Goal: Information Seeking & Learning: Compare options

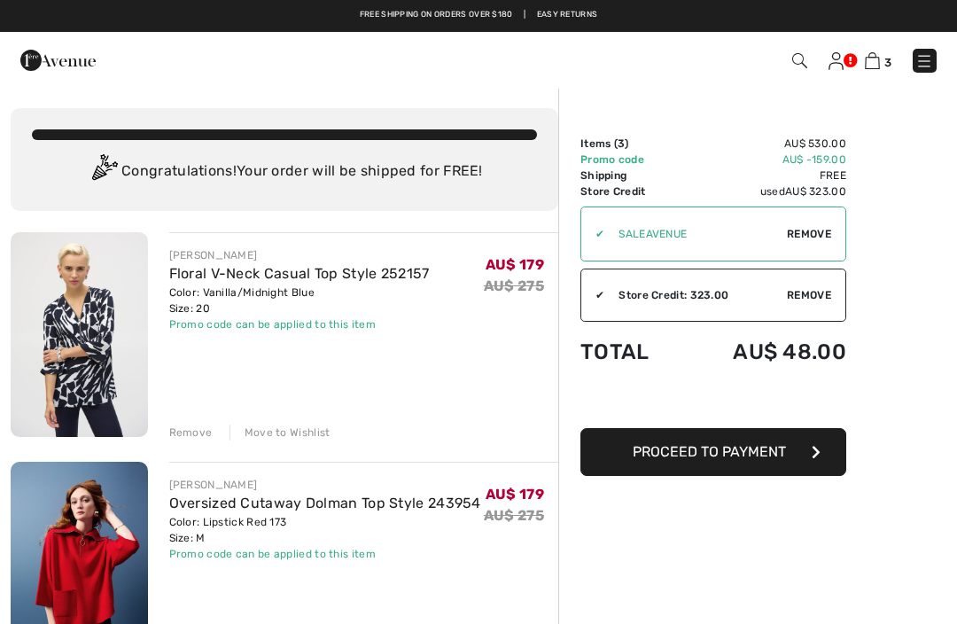
click at [932, 54] on img at bounding box center [924, 61] width 18 height 18
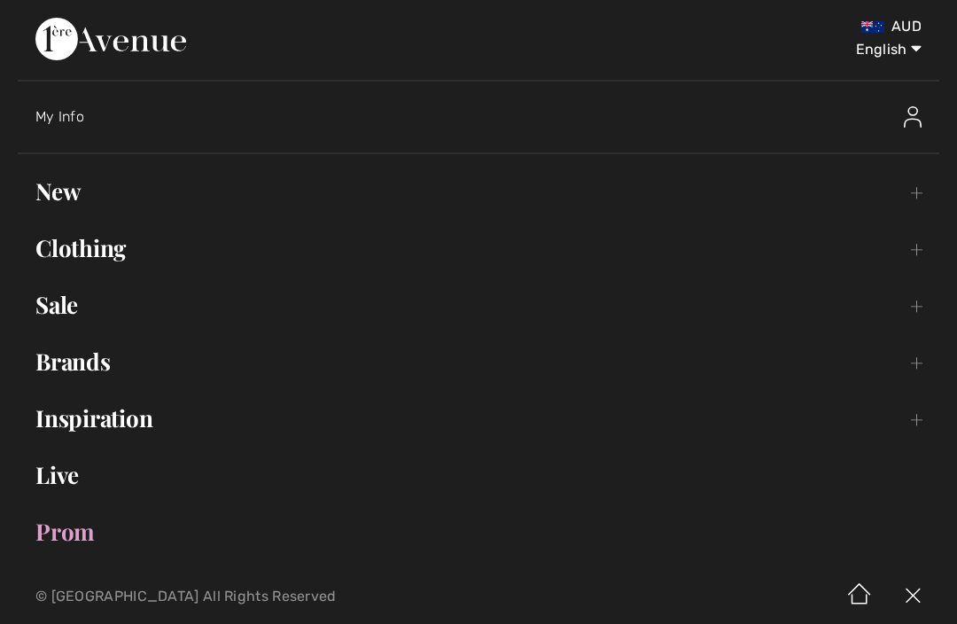
click at [57, 318] on link "Sale Toggle submenu" at bounding box center [478, 304] width 921 height 39
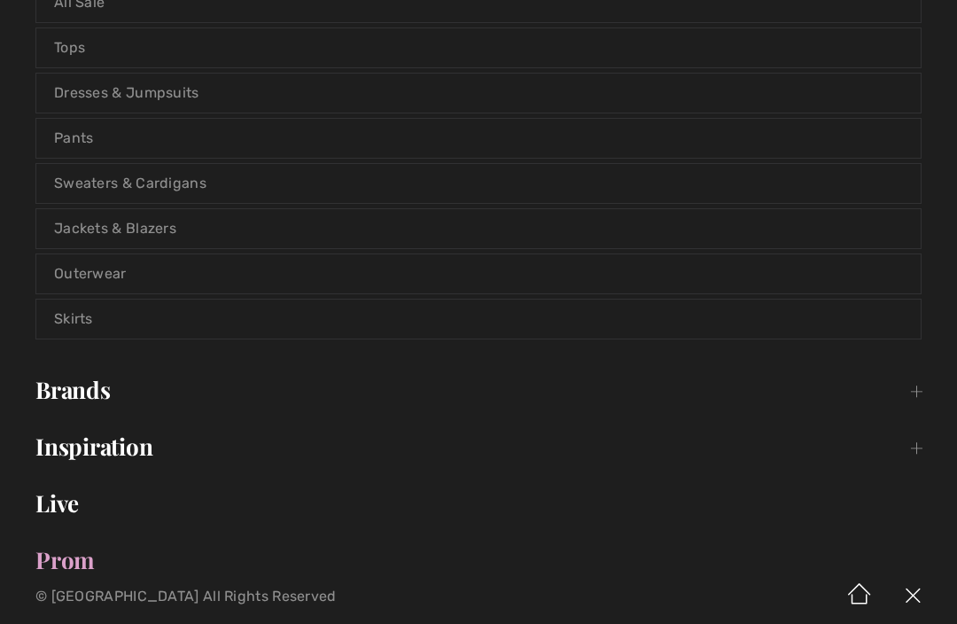
scroll to position [358, 0]
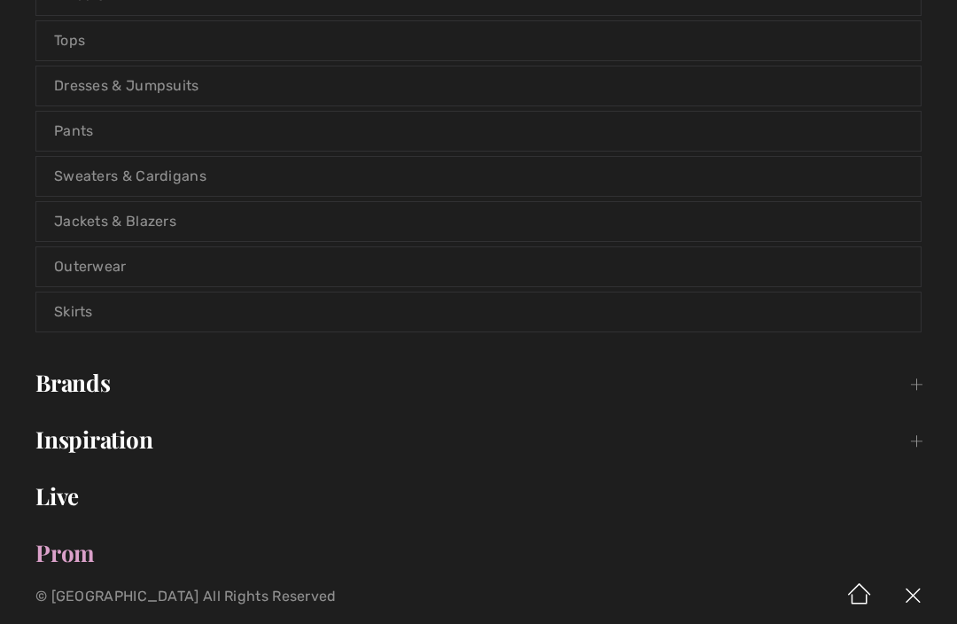
click at [89, 311] on link "Skirts" at bounding box center [478, 311] width 884 height 39
click at [82, 315] on link "Skirts" at bounding box center [478, 311] width 884 height 39
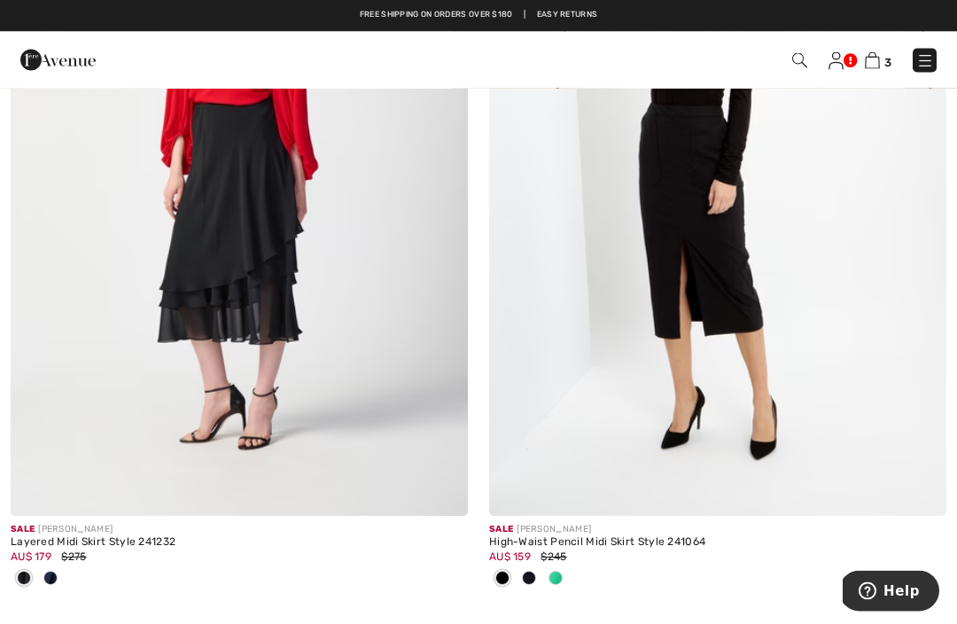
scroll to position [13853, 0]
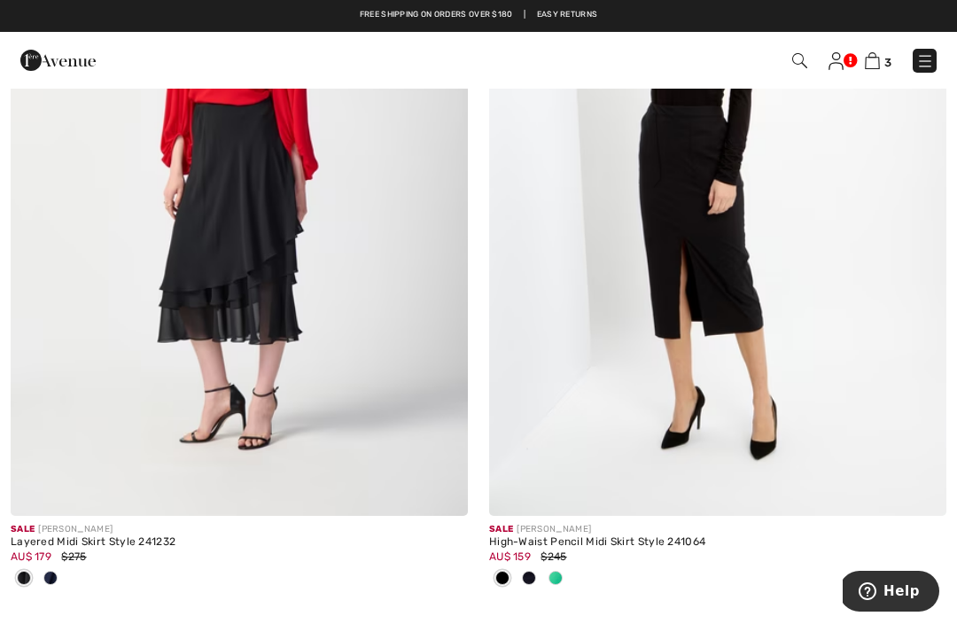
click at [916, 63] on img at bounding box center [925, 61] width 18 height 18
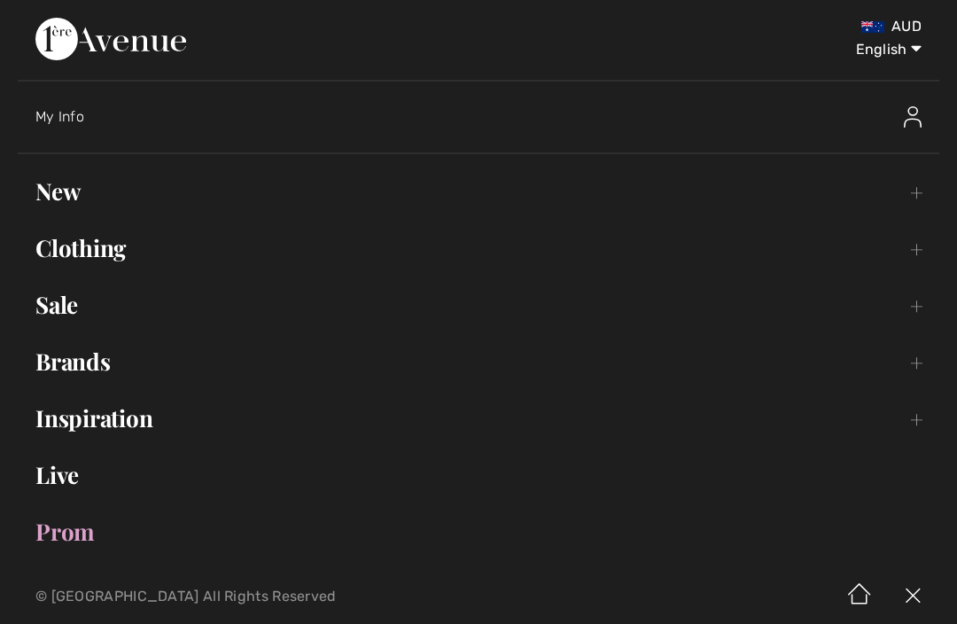
click at [61, 305] on link "Sale Toggle submenu" at bounding box center [478, 304] width 921 height 39
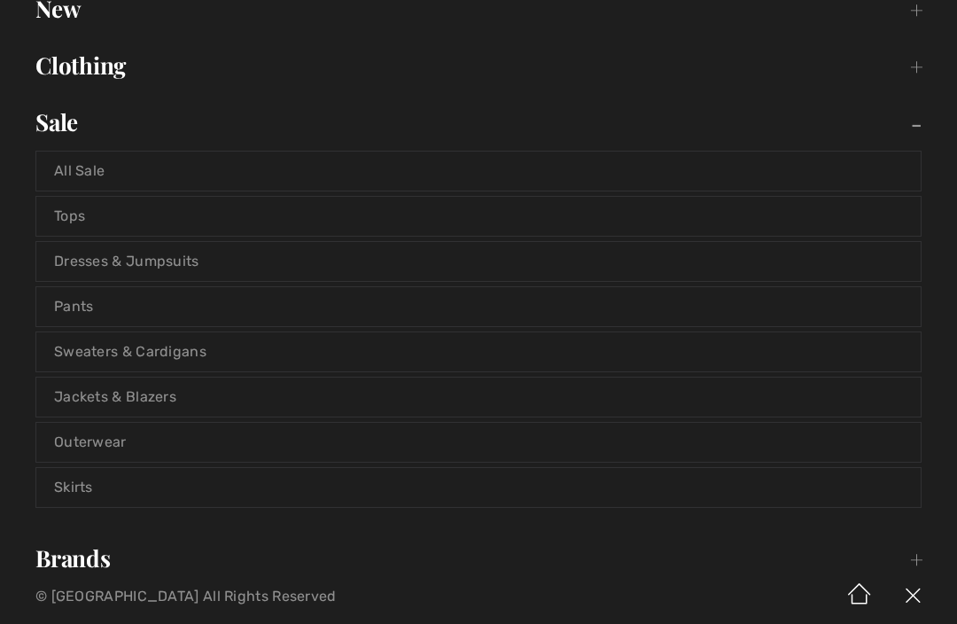
scroll to position [182, 0]
click at [102, 438] on link "Outerwear" at bounding box center [478, 442] width 884 height 39
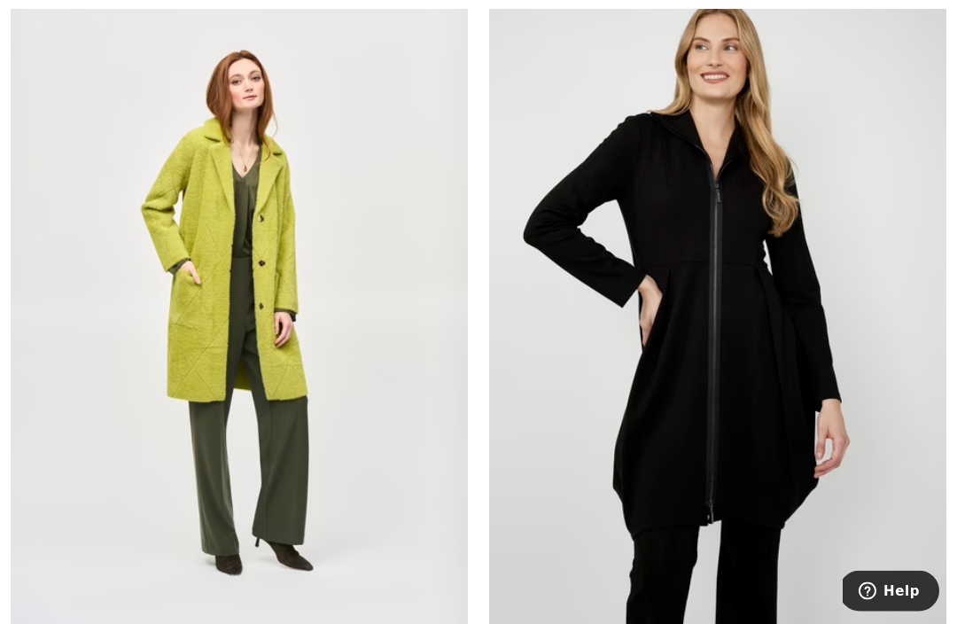
scroll to position [1147, 0]
click at [862, 430] on img at bounding box center [717, 311] width 457 height 686
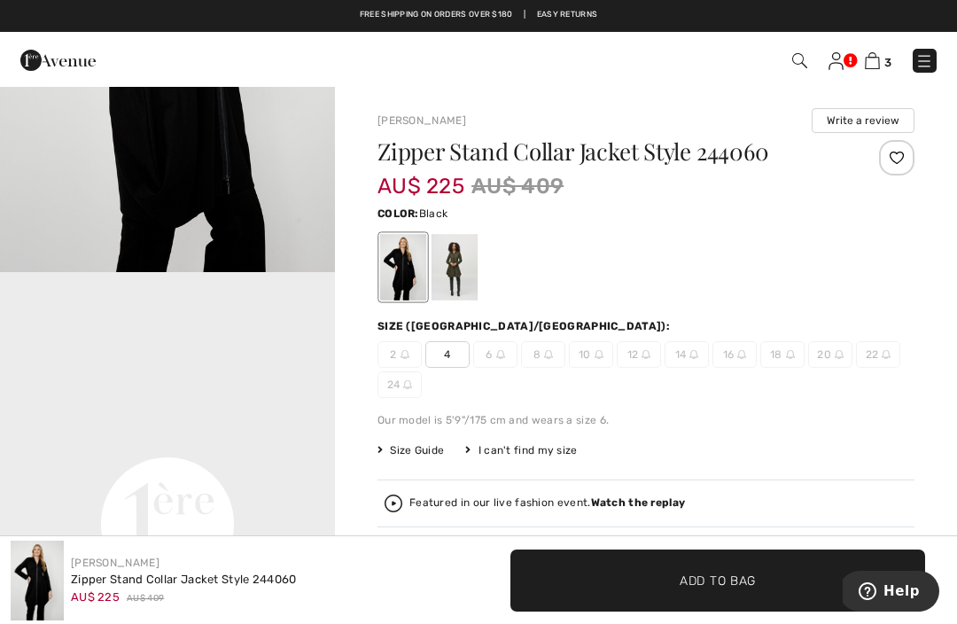
scroll to position [811, 0]
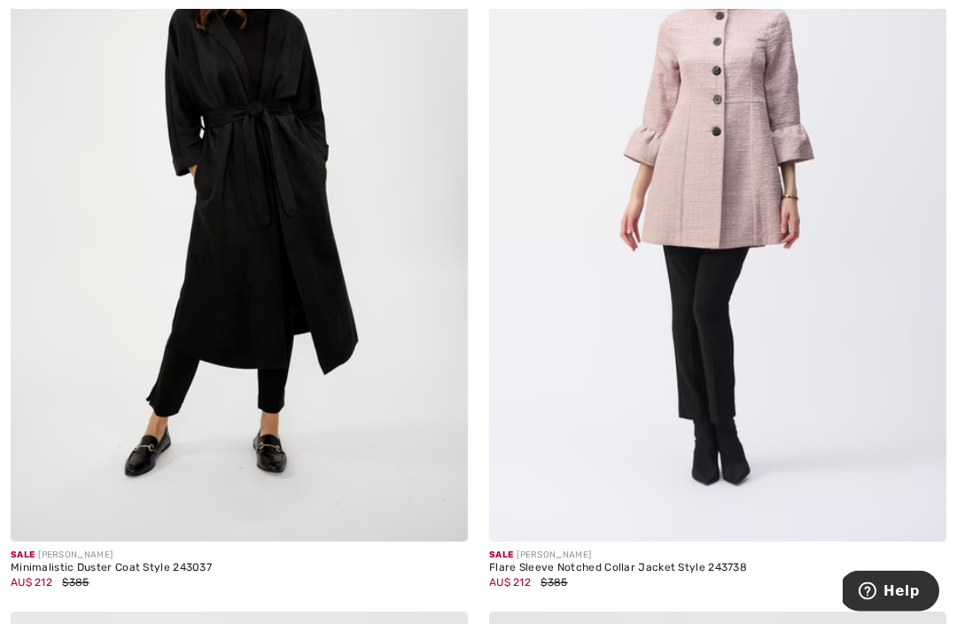
scroll to position [2864, 0]
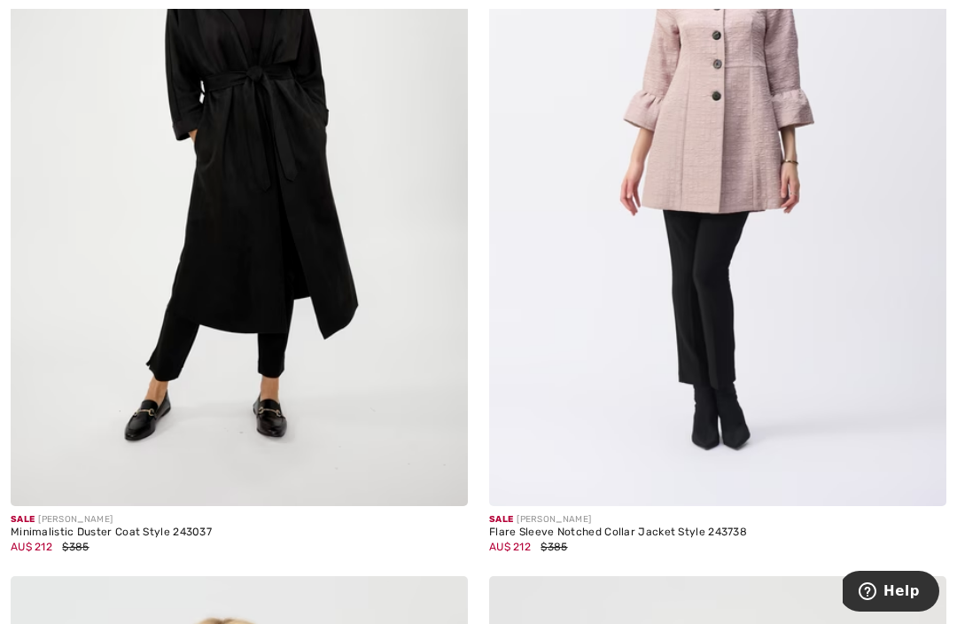
click at [82, 431] on img at bounding box center [239, 163] width 457 height 686
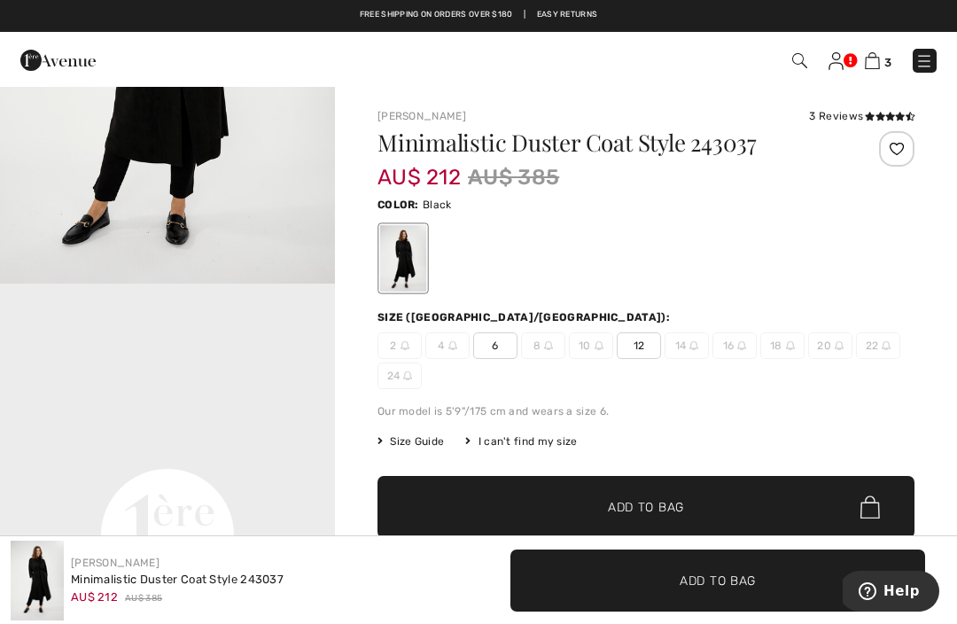
scroll to position [798, 0]
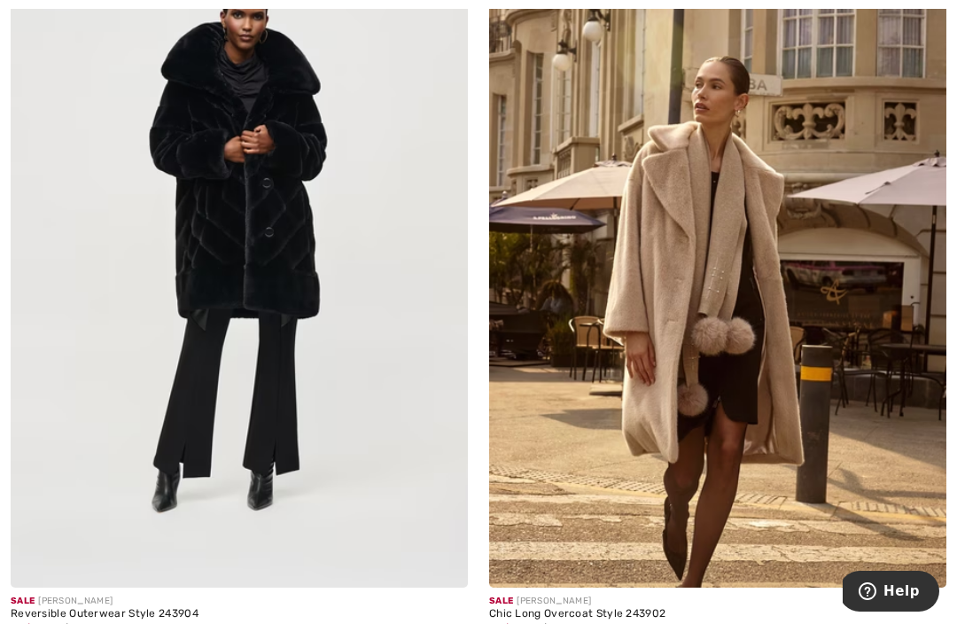
scroll to position [4391, 0]
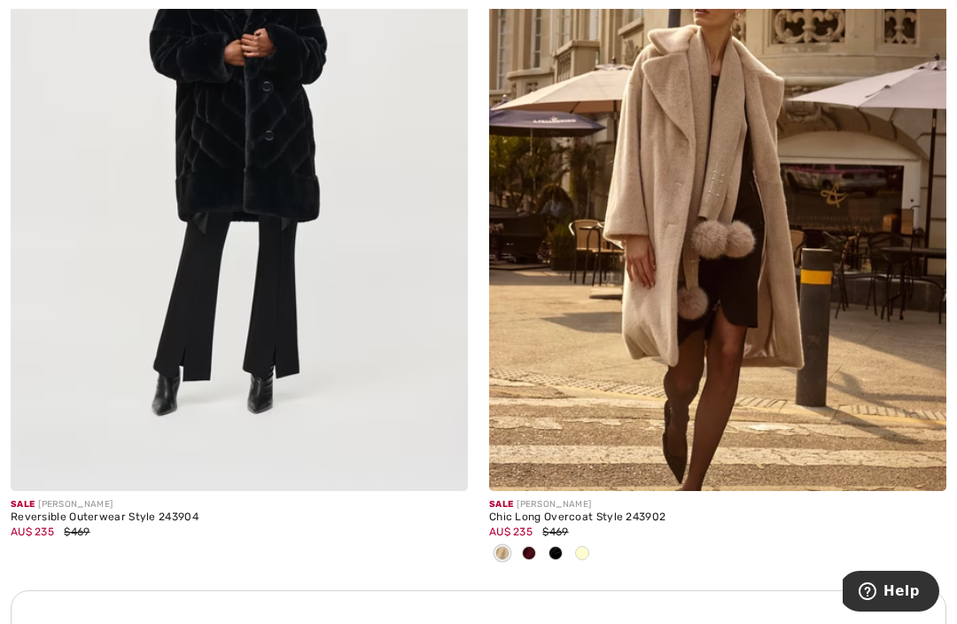
click at [905, 385] on img at bounding box center [717, 148] width 457 height 686
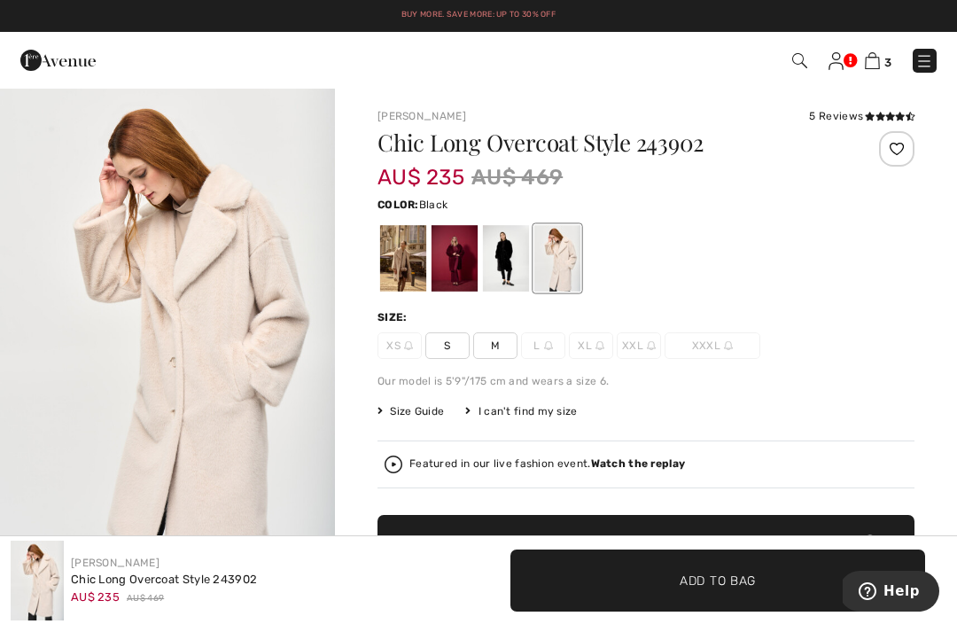
click at [513, 268] on div at bounding box center [506, 258] width 46 height 66
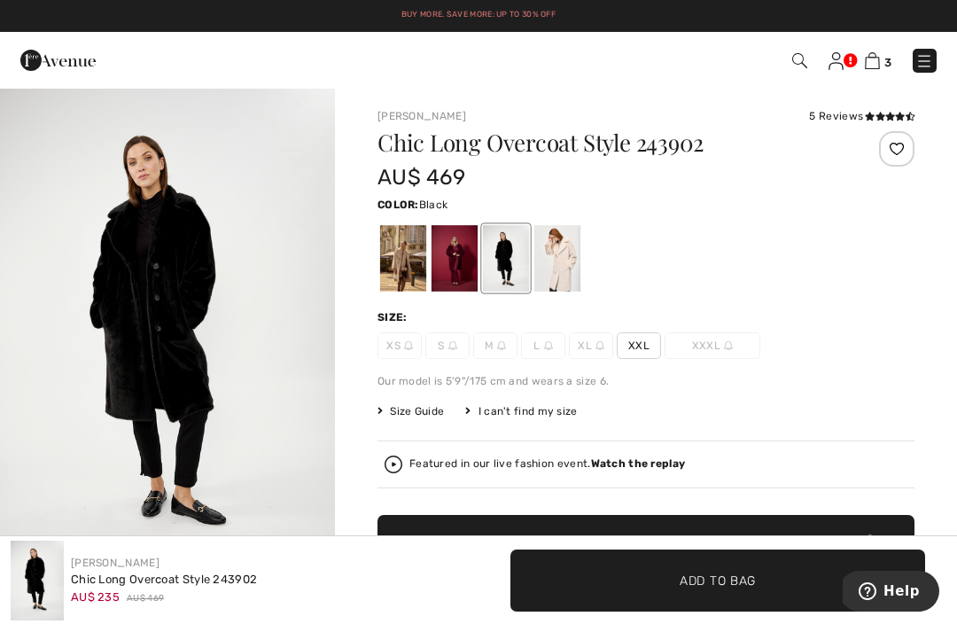
click at [563, 268] on div at bounding box center [557, 258] width 46 height 66
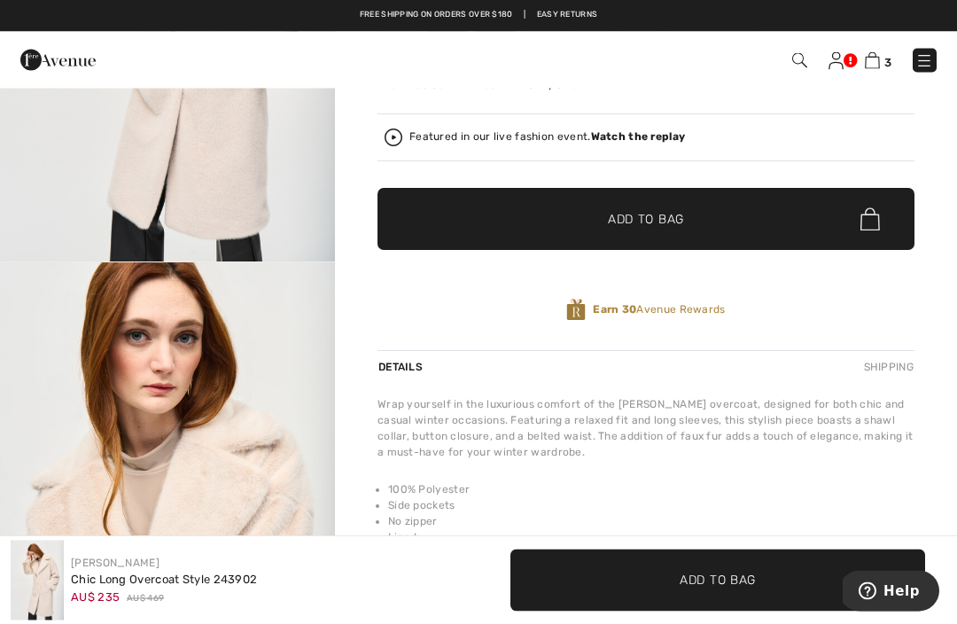
scroll to position [315, 0]
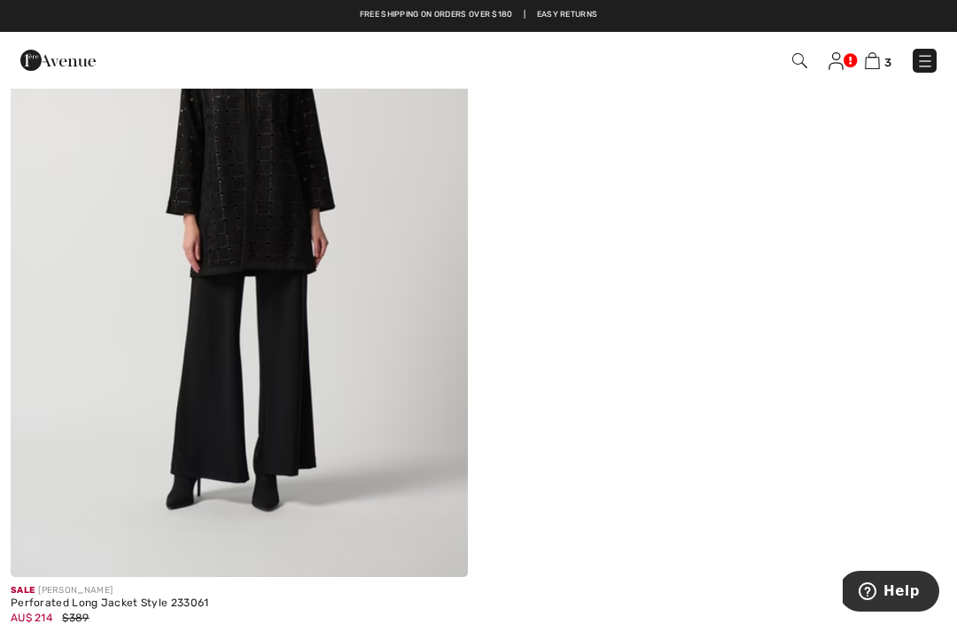
scroll to position [7565, 0]
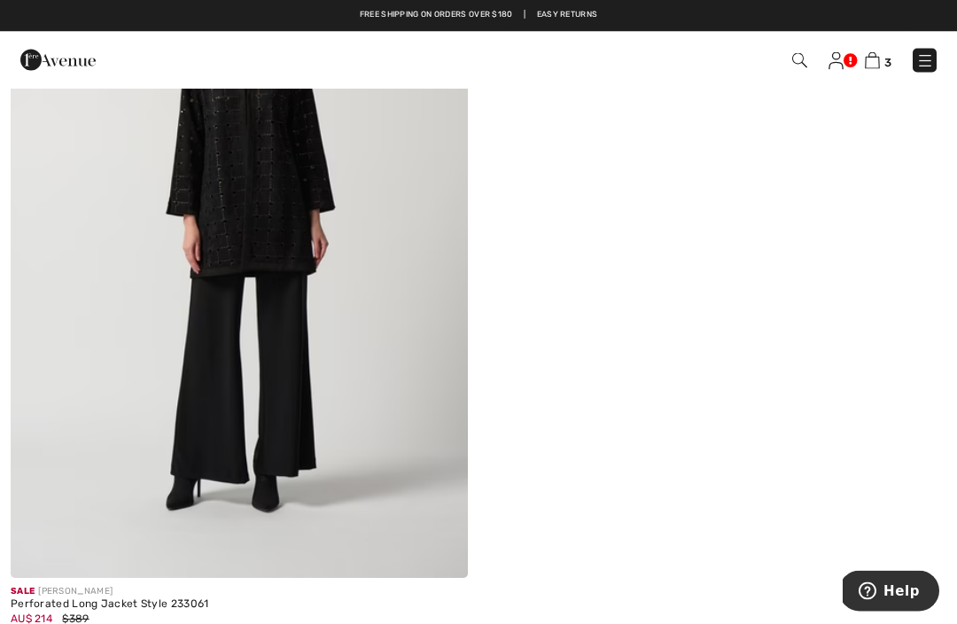
click at [920, 63] on img at bounding box center [925, 61] width 18 height 18
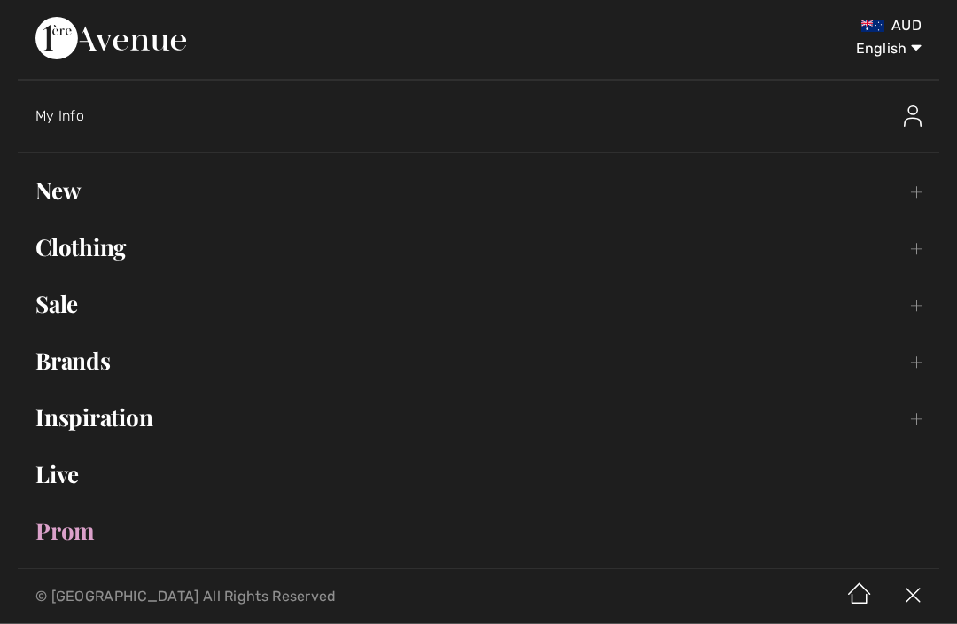
scroll to position [7566, 0]
click at [67, 293] on link "Sale Toggle submenu" at bounding box center [478, 304] width 921 height 39
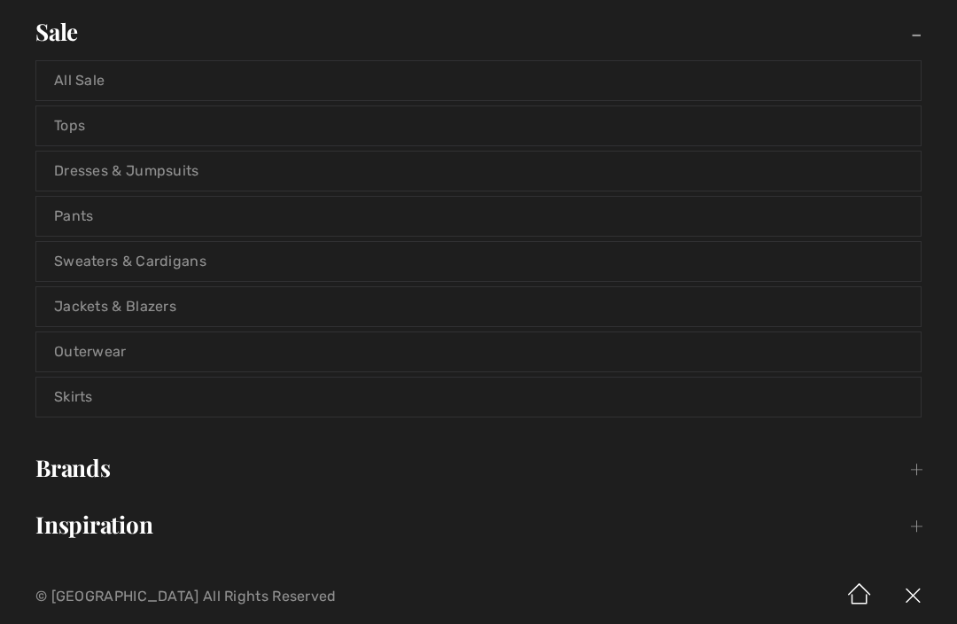
scroll to position [275, 0]
click at [96, 266] on link "Sweaters & Cardigans" at bounding box center [478, 259] width 884 height 39
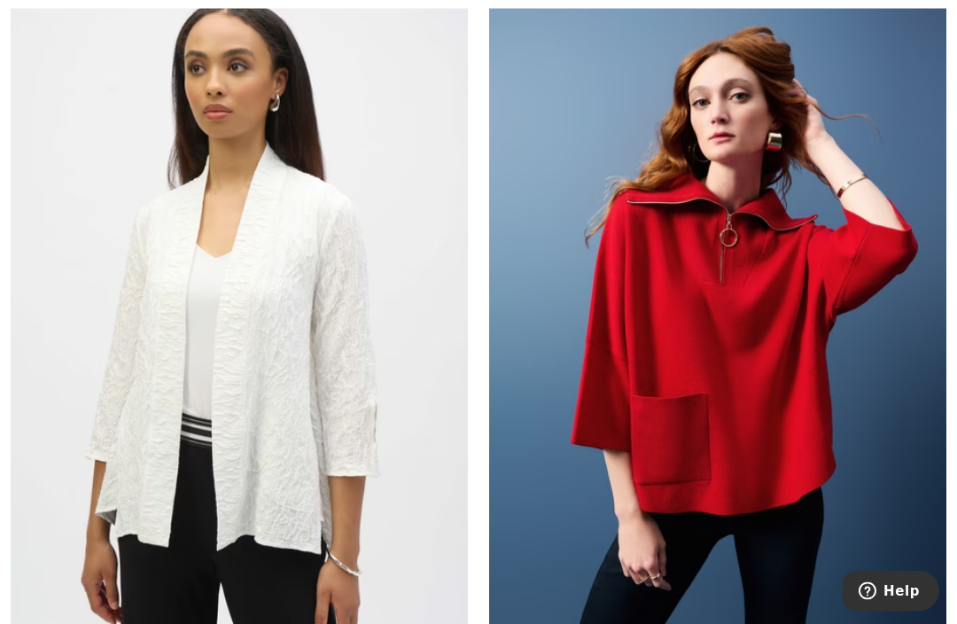
scroll to position [2019, 0]
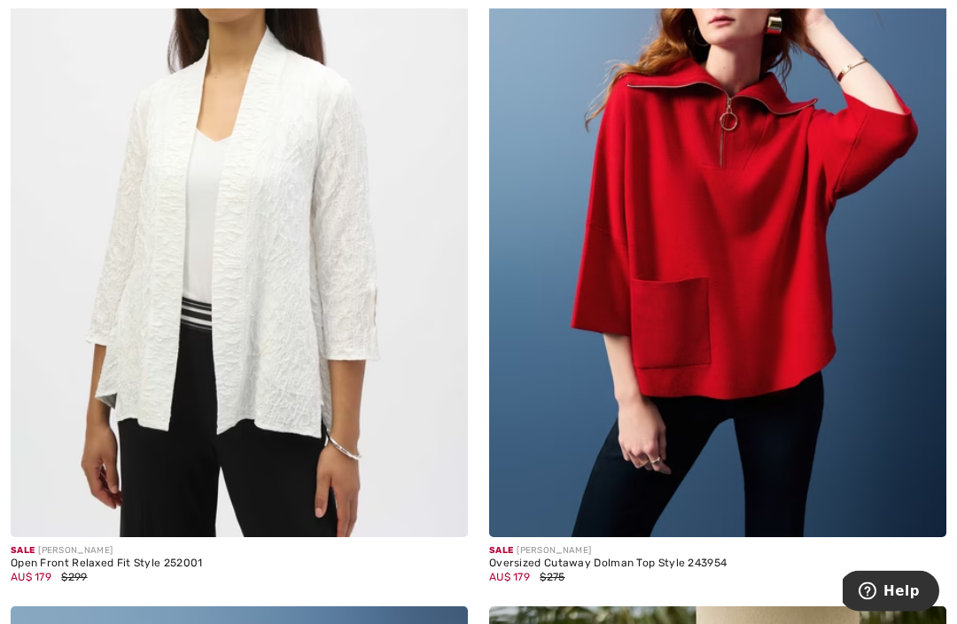
click at [863, 383] on img at bounding box center [717, 195] width 457 height 686
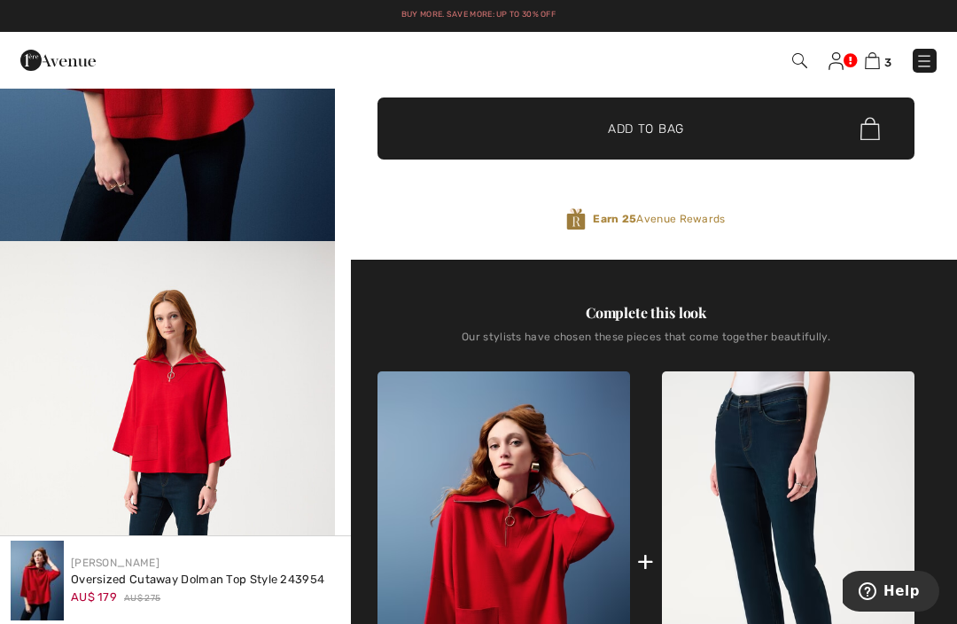
scroll to position [331, 0]
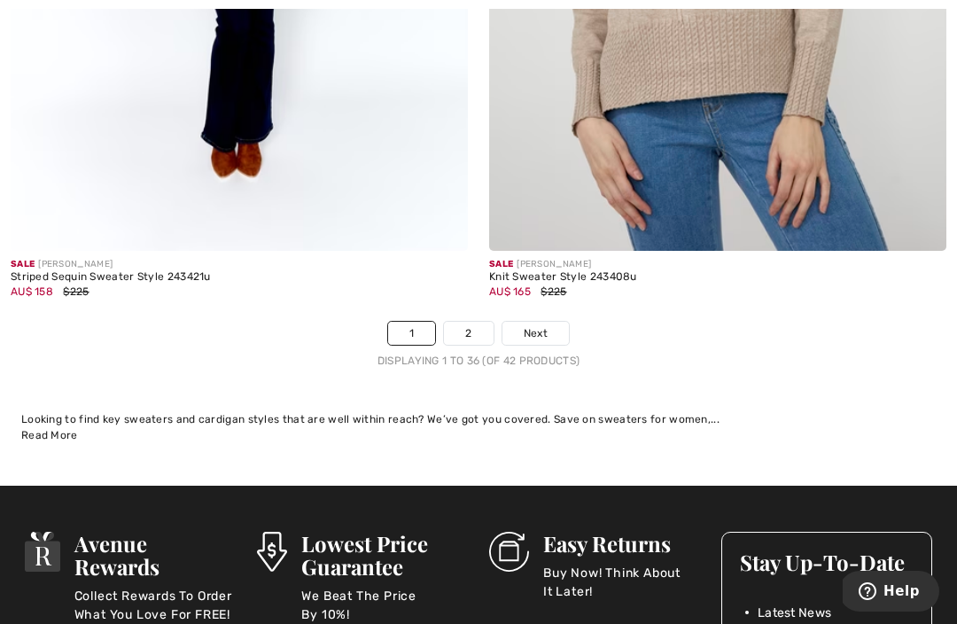
scroll to position [14261, 0]
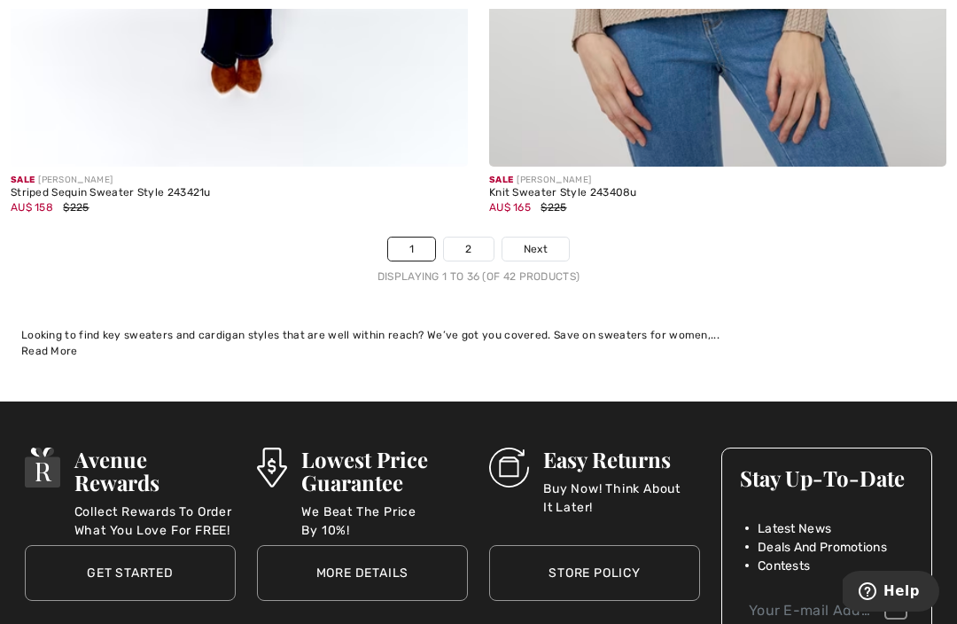
click at [548, 237] on link "Next" at bounding box center [535, 248] width 66 height 23
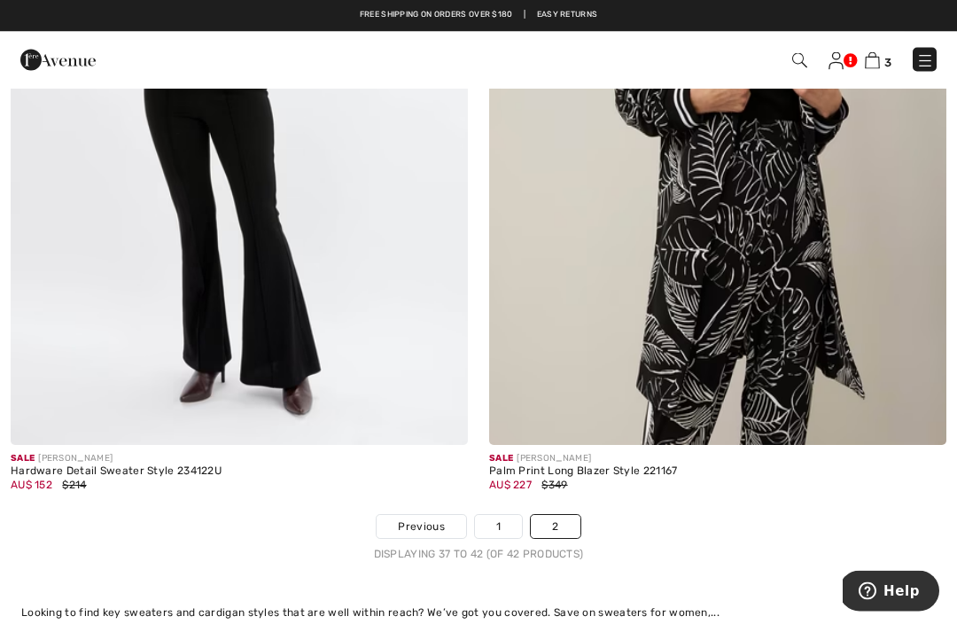
scroll to position [2133, 0]
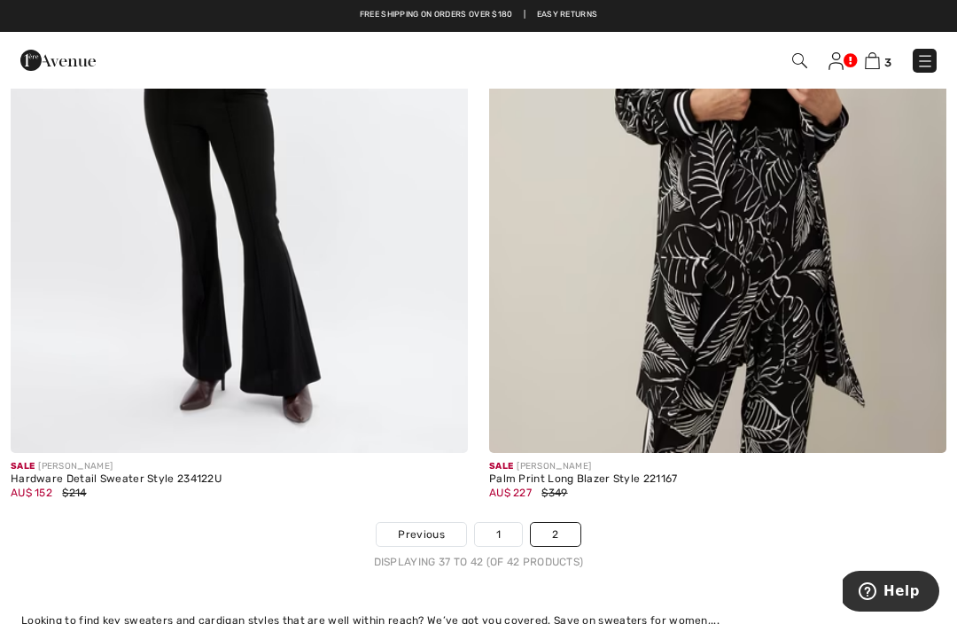
click at [912, 70] on link at bounding box center [924, 61] width 24 height 24
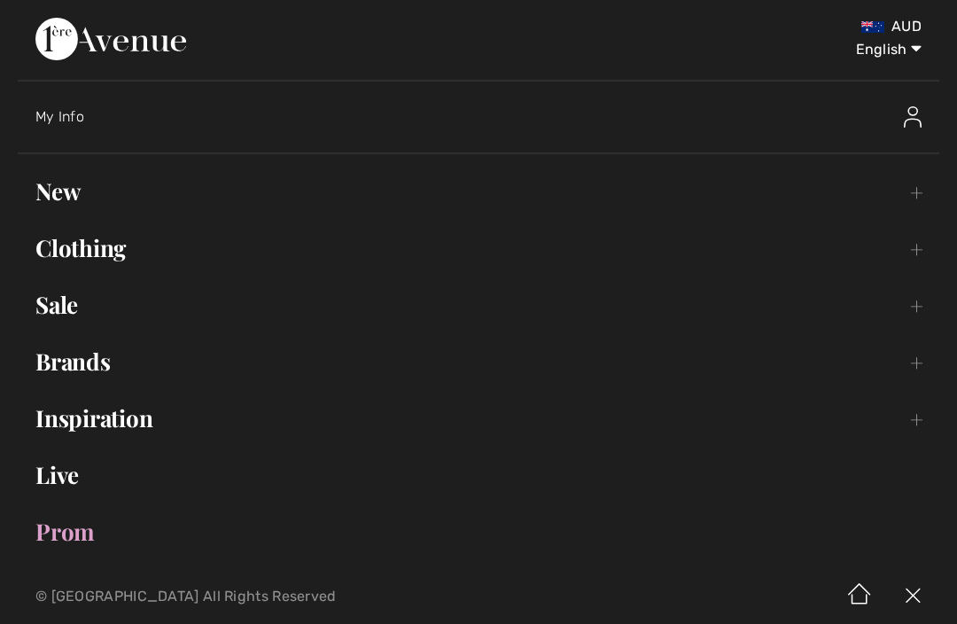
click at [64, 302] on link "Sale Toggle submenu" at bounding box center [478, 304] width 921 height 39
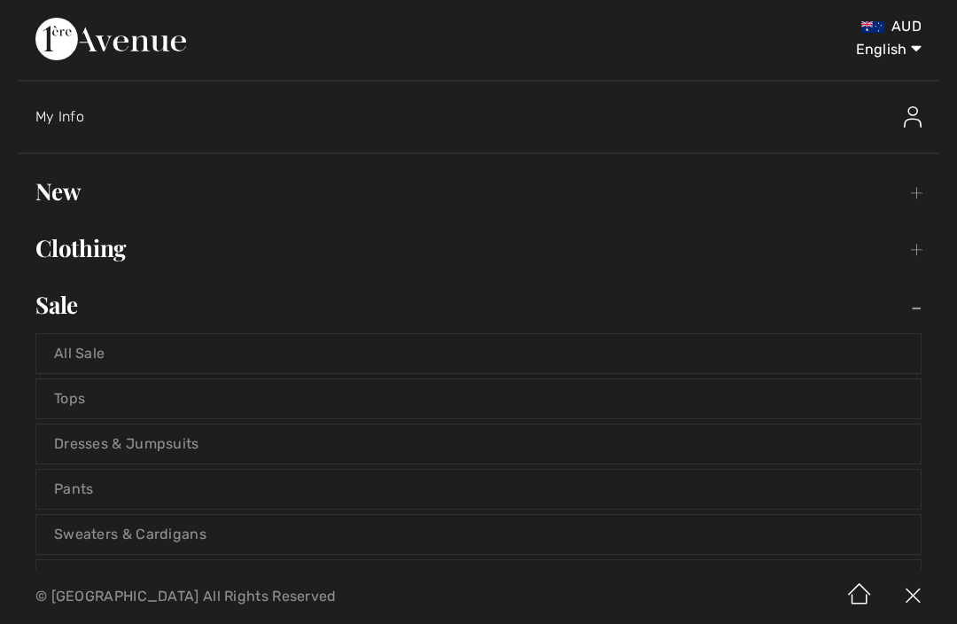
click at [87, 399] on link "Tops" at bounding box center [478, 398] width 884 height 39
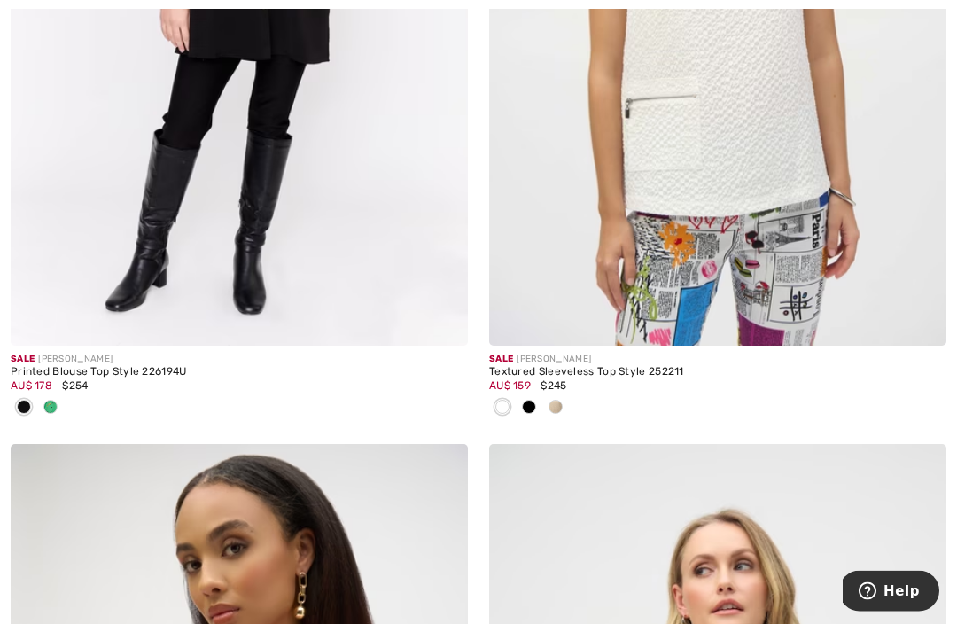
scroll to position [2182, 0]
